Goal: Check status: Check status

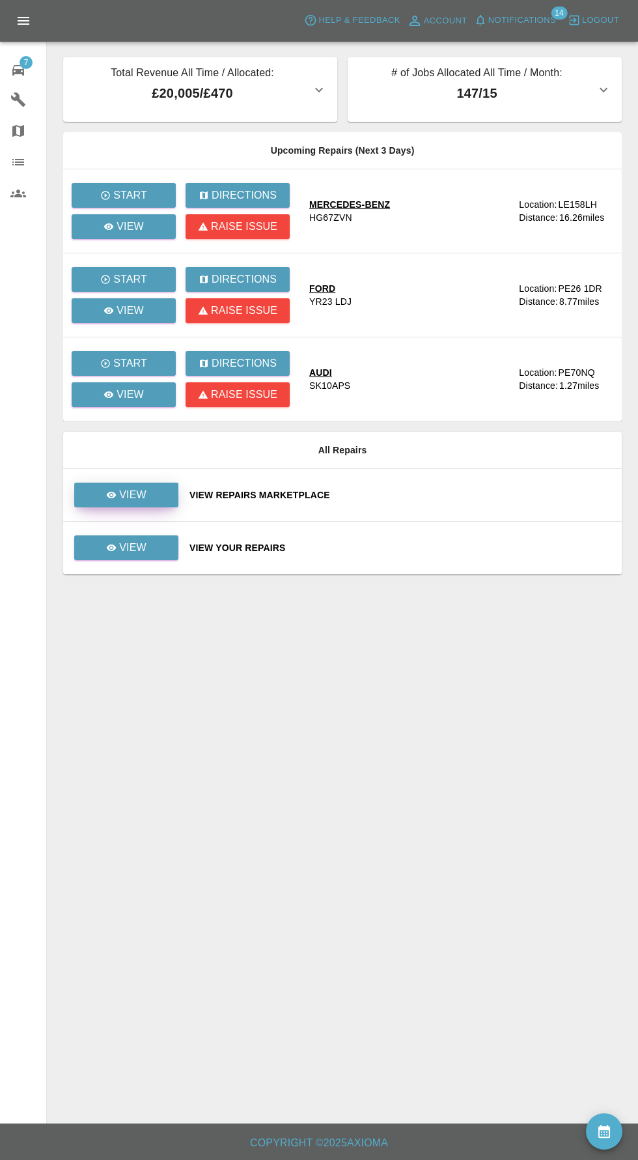
click at [139, 494] on p "View" at bounding box center [132, 495] width 27 height 16
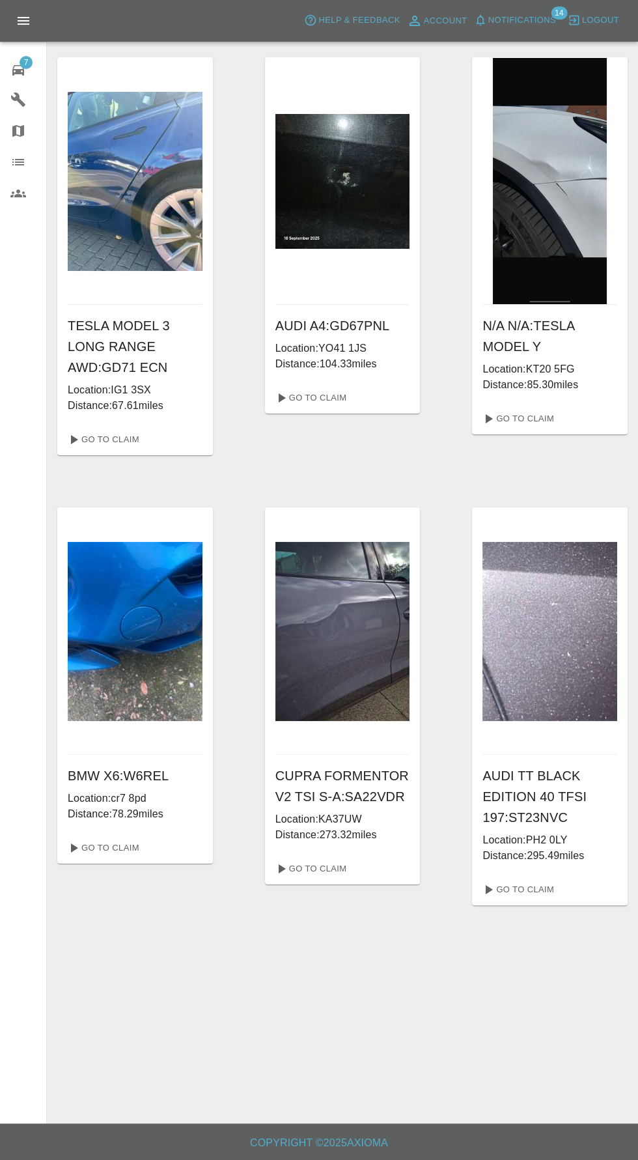
click at [16, 70] on icon at bounding box center [18, 70] width 12 height 10
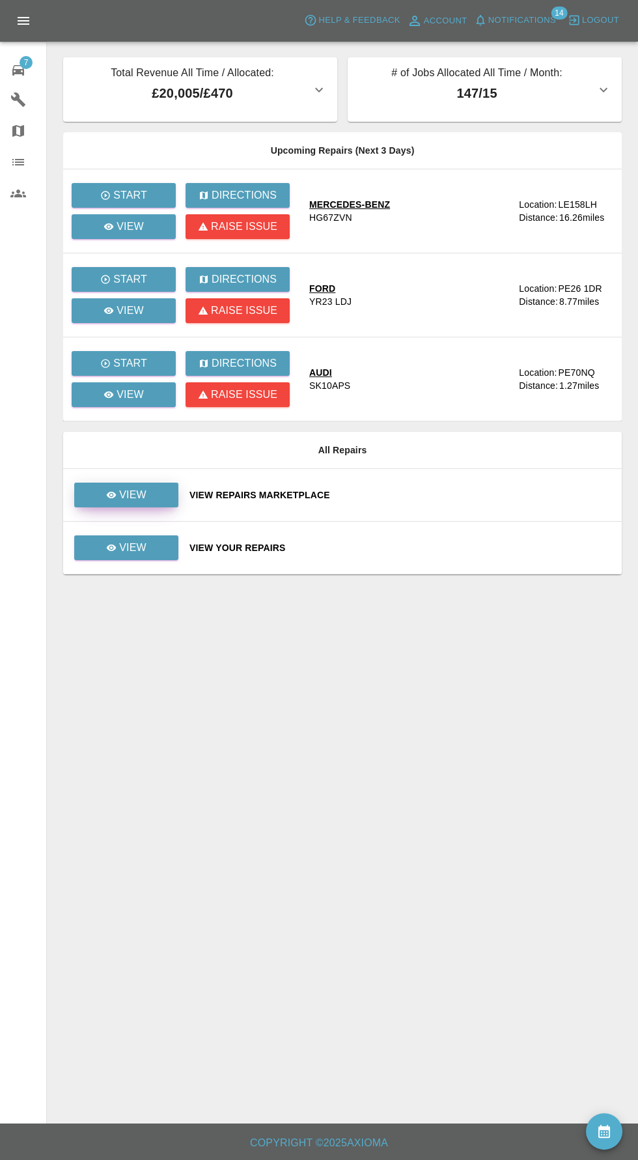
click at [137, 501] on p "View" at bounding box center [132, 495] width 27 height 16
click at [137, 553] on p "View" at bounding box center [132, 548] width 27 height 16
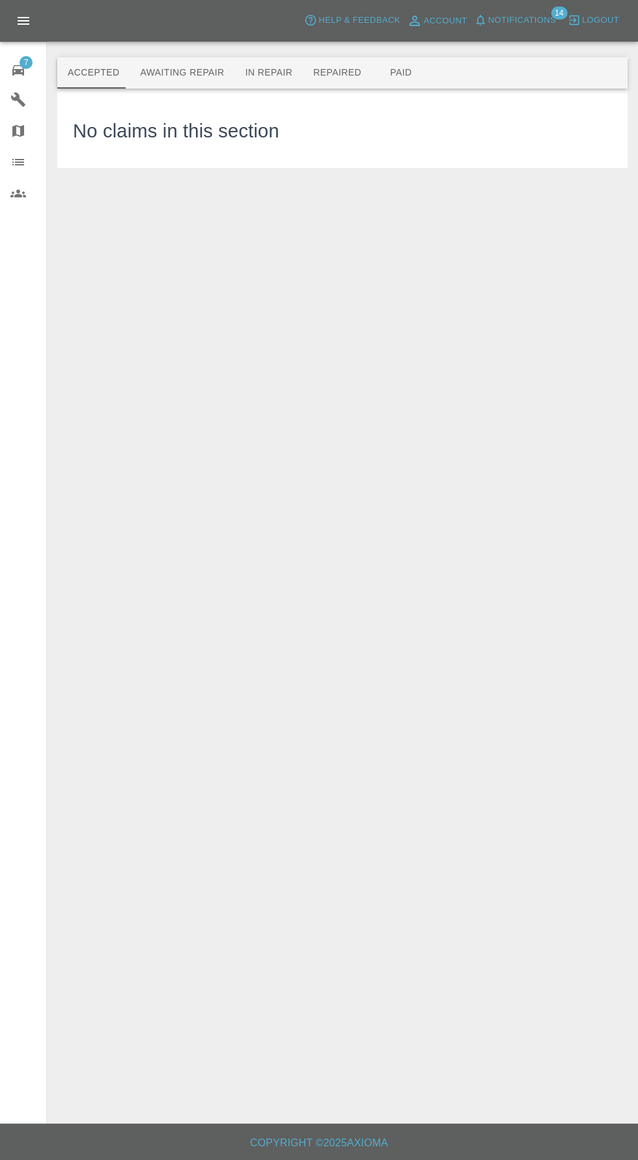
click at [171, 59] on button "Awaiting Repair" at bounding box center [182, 72] width 105 height 31
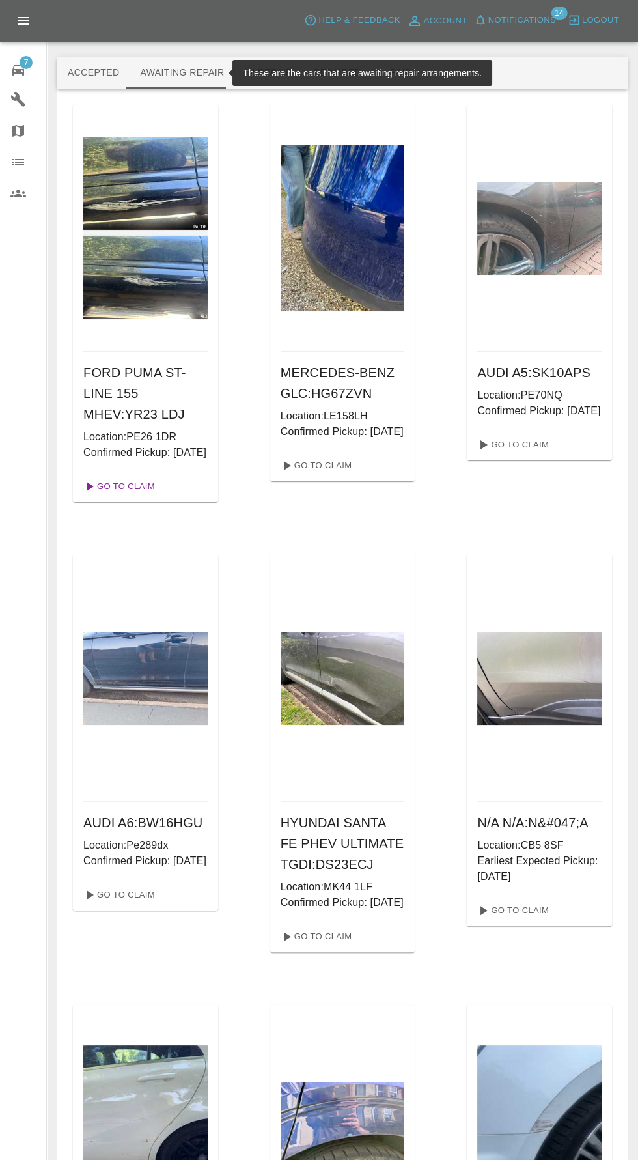
click at [119, 497] on link "Go To Claim" at bounding box center [118, 486] width 80 height 21
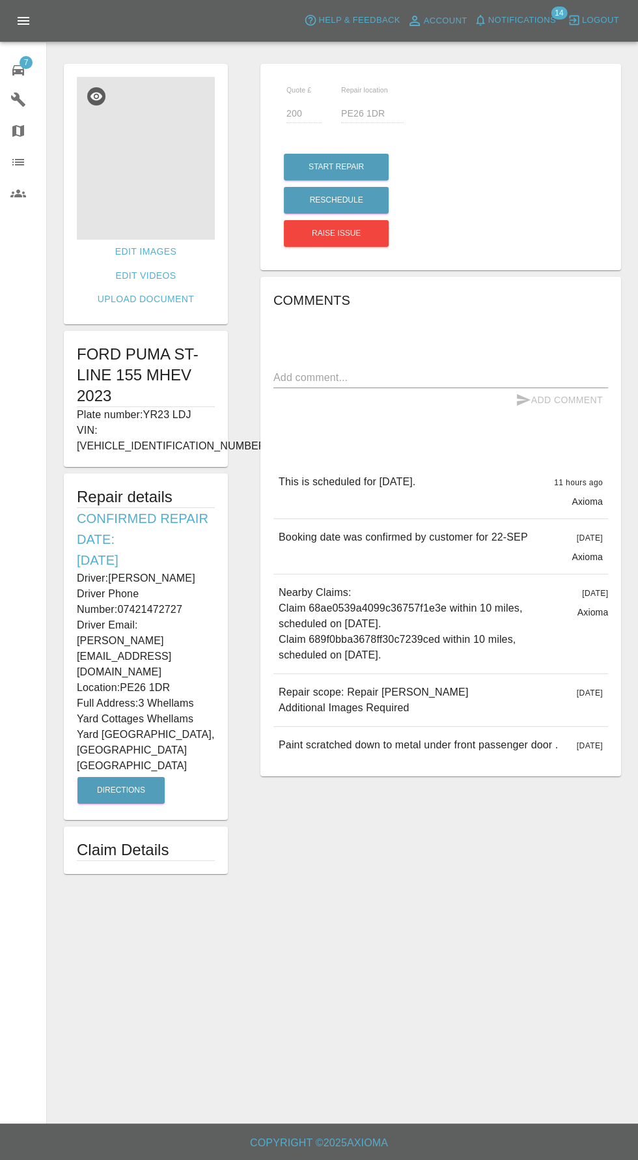
click at [137, 126] on img at bounding box center [146, 158] width 138 height 163
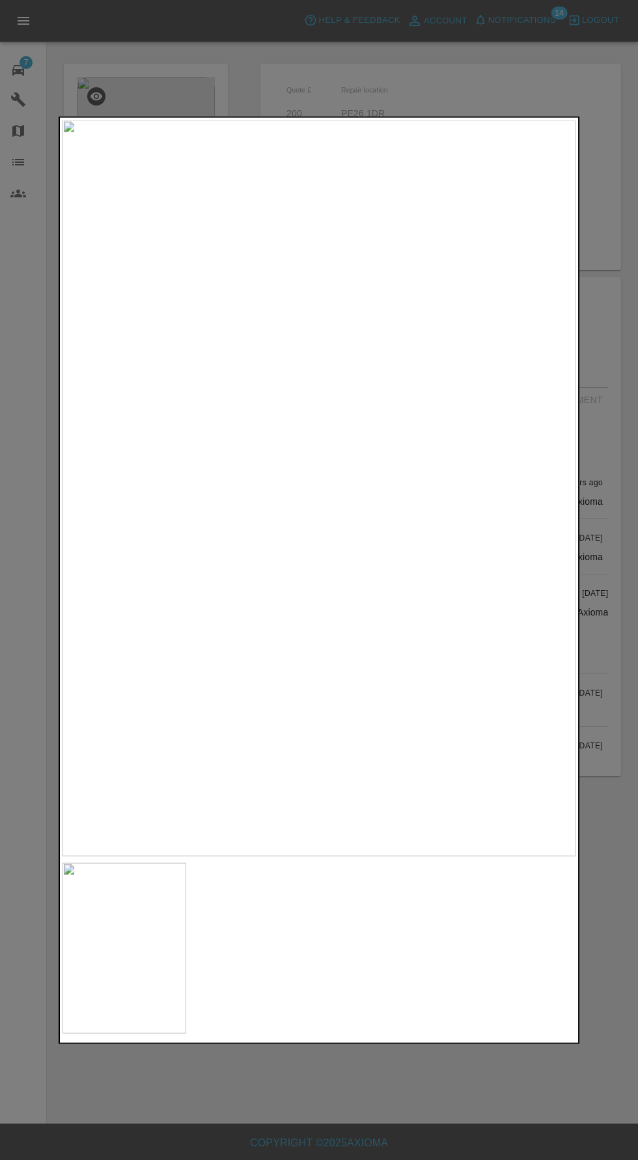
click at [432, 1099] on div at bounding box center [319, 580] width 638 height 1160
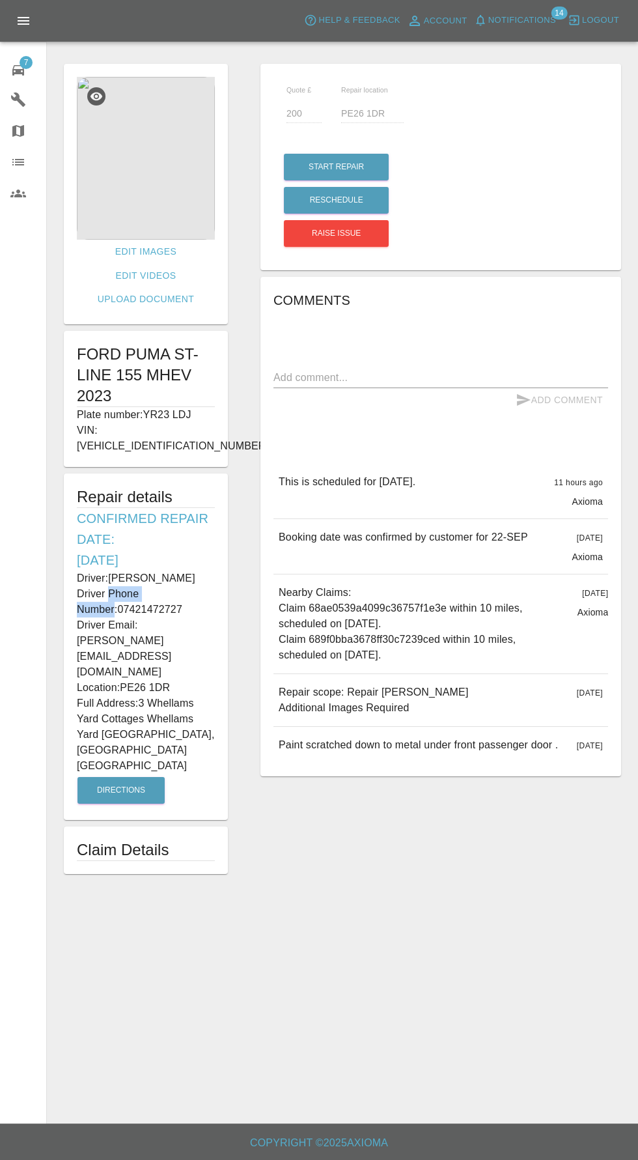
click at [115, 423] on p "VIN: [VEHICLE_IDENTIFICATION_NUMBER]" at bounding box center [146, 438] width 138 height 31
